Goal: Check status: Check status

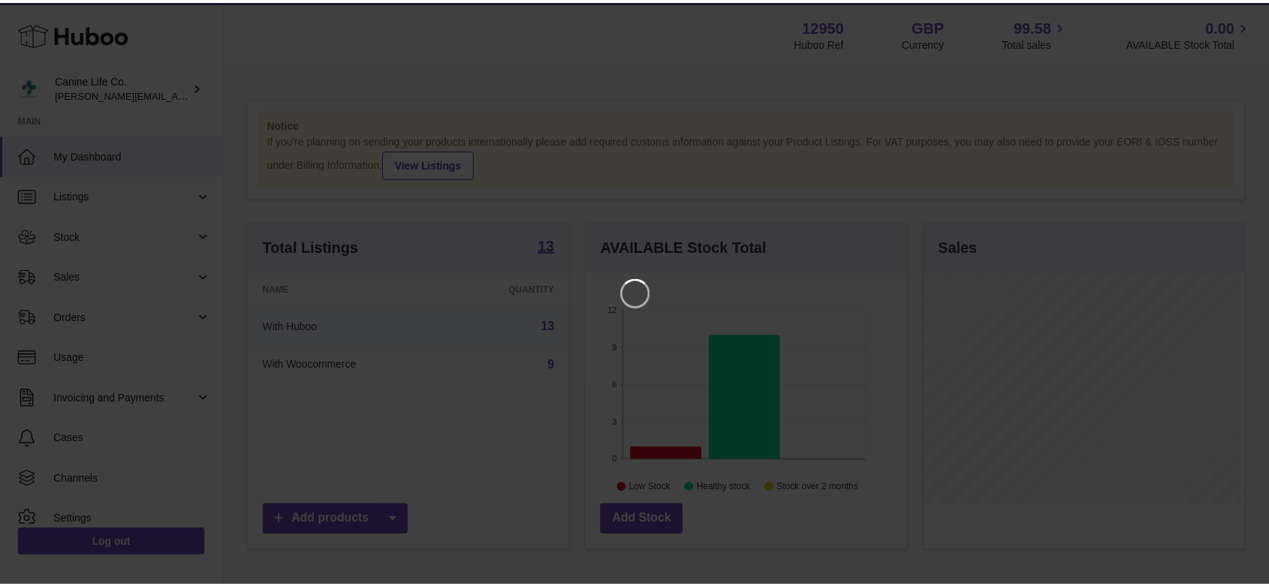
scroll to position [234, 324]
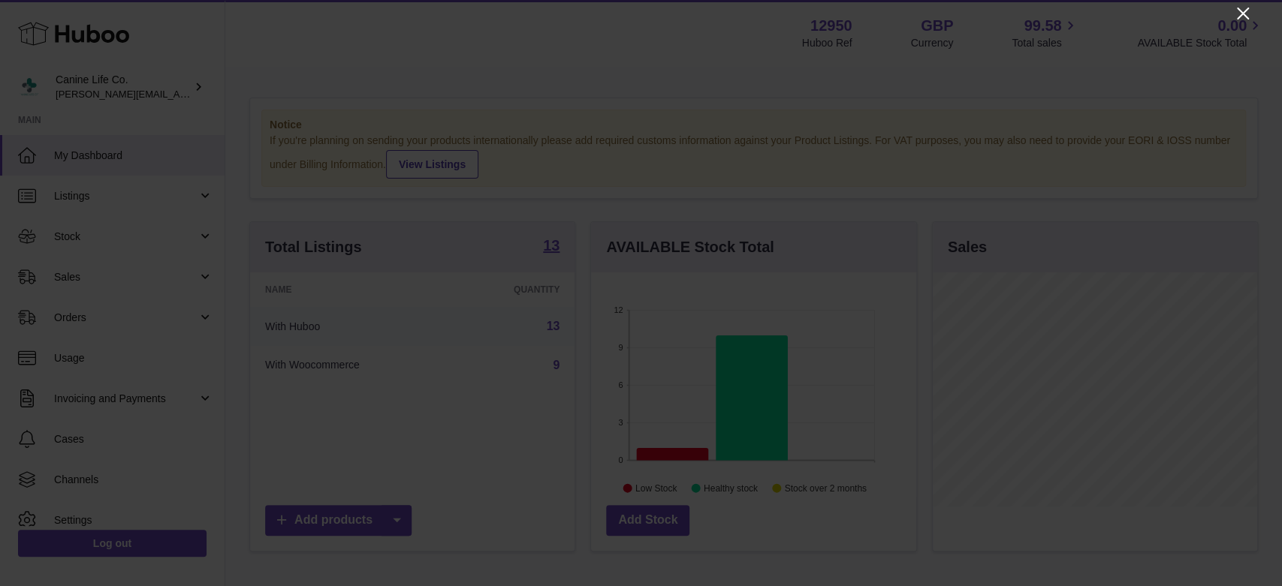
click at [1240, 8] on icon "Close" at bounding box center [1243, 14] width 18 height 18
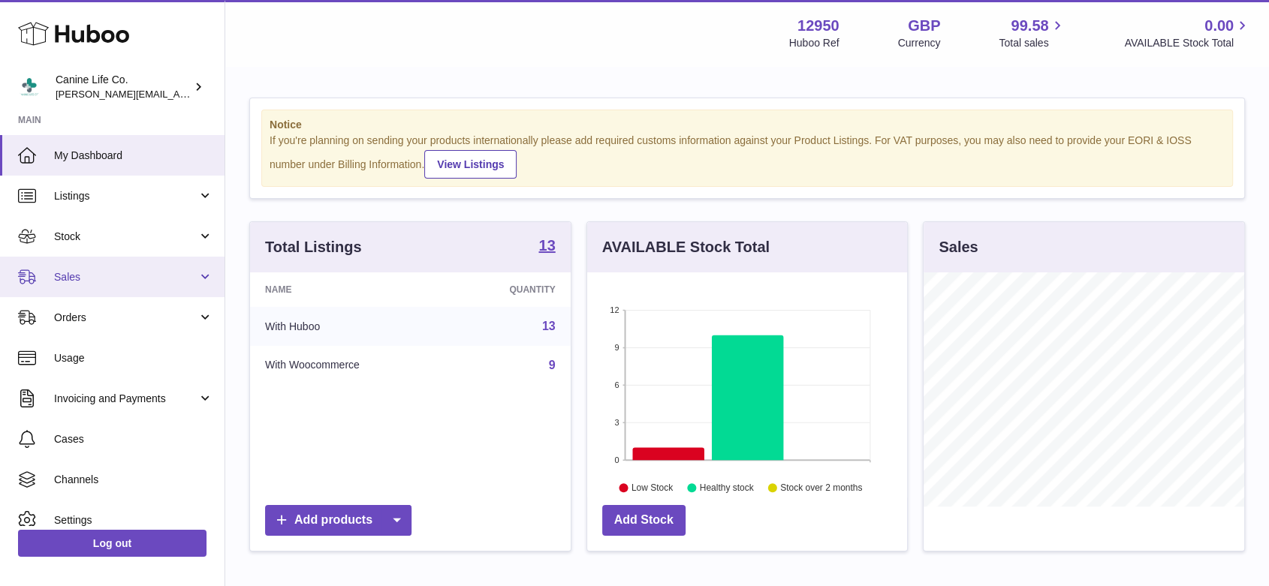
click at [89, 285] on link "Sales" at bounding box center [112, 277] width 225 height 41
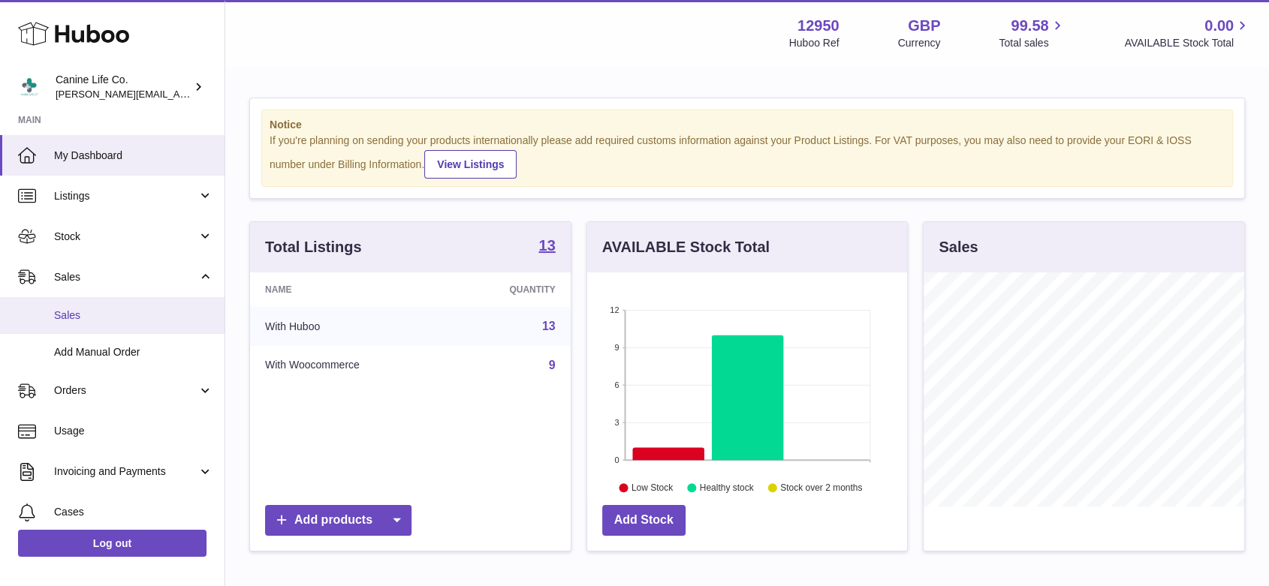
click at [88, 314] on span "Sales" at bounding box center [133, 316] width 159 height 14
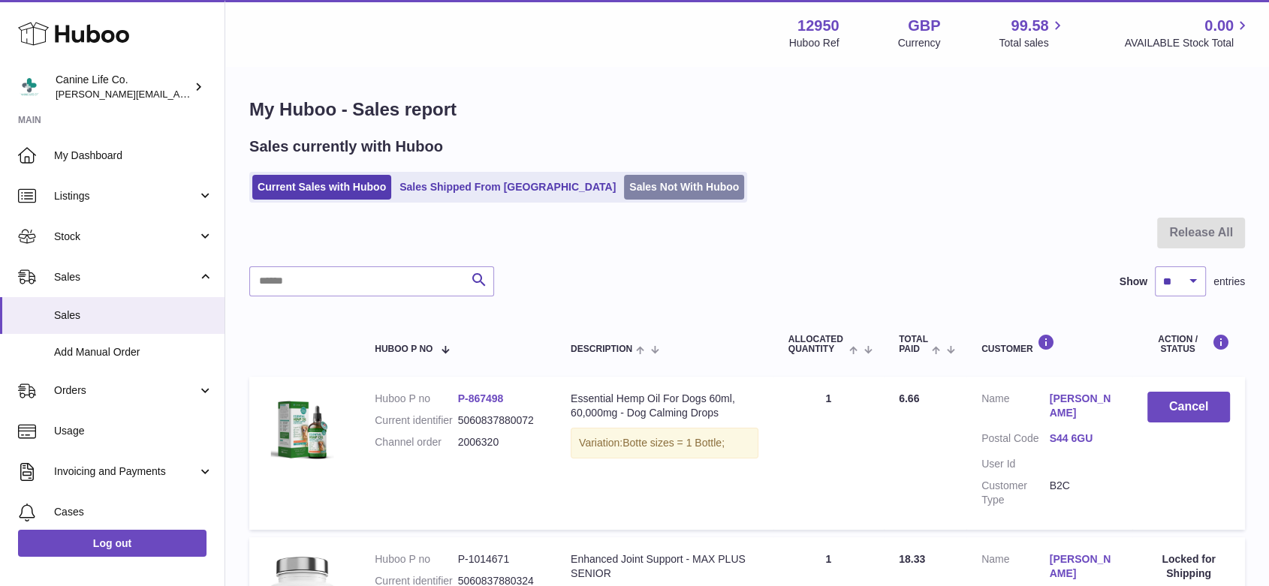
click at [624, 181] on link "Sales Not With Huboo" at bounding box center [684, 187] width 120 height 25
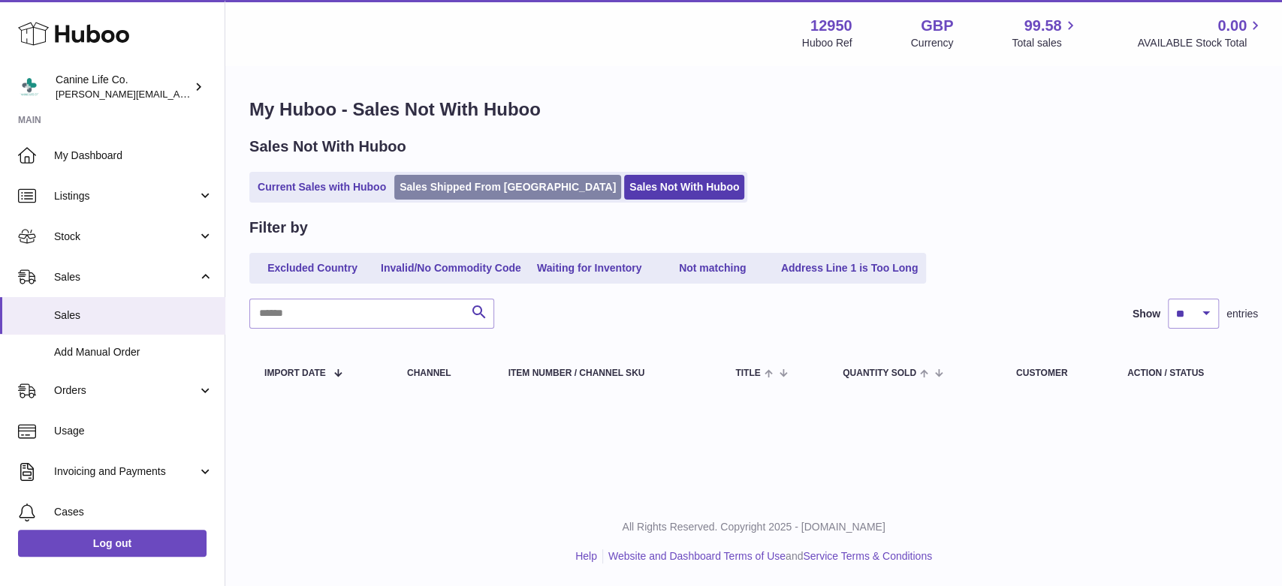
click at [470, 184] on link "Sales Shipped From [GEOGRAPHIC_DATA]" at bounding box center [507, 187] width 227 height 25
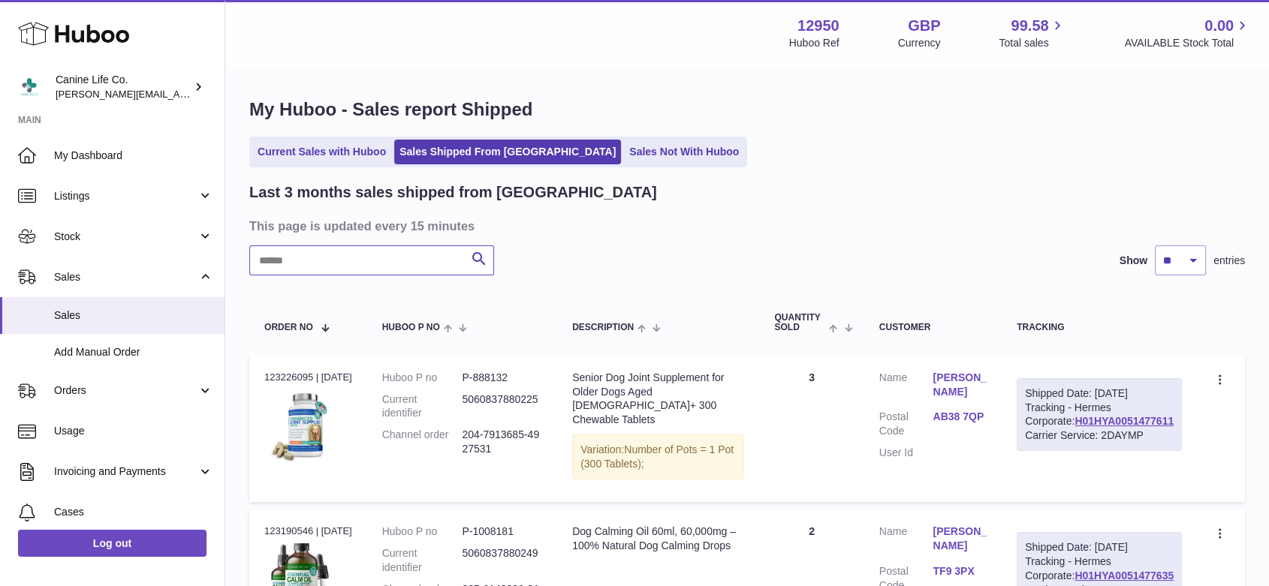
click at [320, 259] on input "text" at bounding box center [371, 261] width 245 height 30
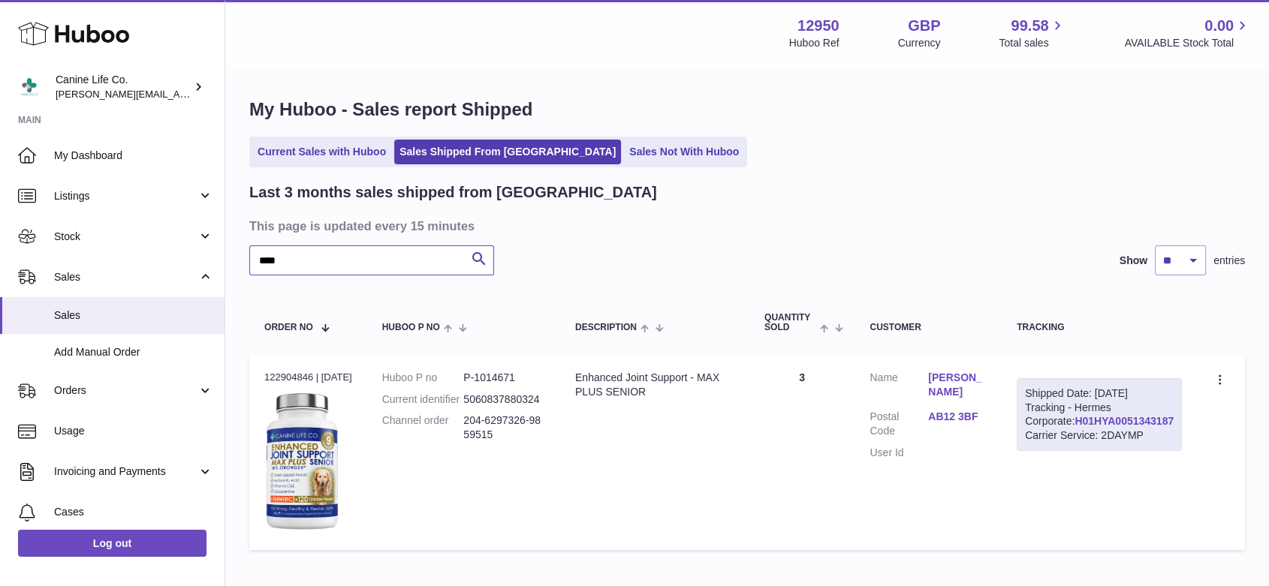
type input "****"
click at [1133, 427] on link "H01HYA0051343187" at bounding box center [1124, 421] width 99 height 12
click at [625, 151] on link "Sales Not With Huboo" at bounding box center [684, 152] width 120 height 25
